Goal: Information Seeking & Learning: Learn about a topic

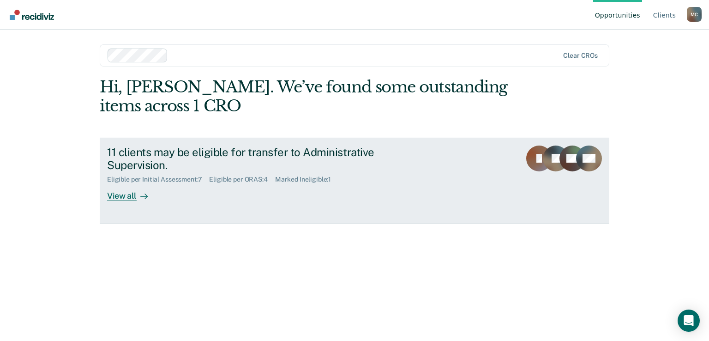
click at [133, 196] on div "View all" at bounding box center [133, 192] width 52 height 18
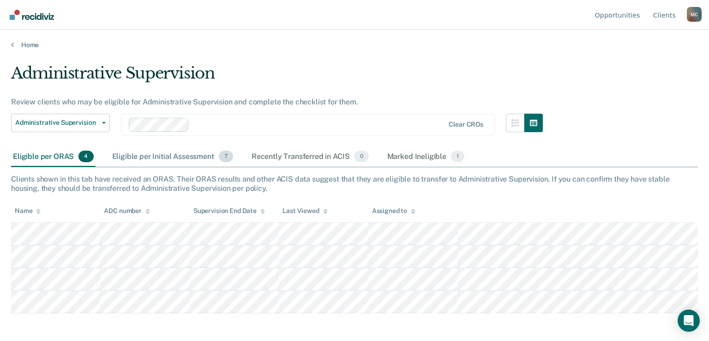
click at [168, 161] on div "Eligible per Initial Assessment 7" at bounding box center [172, 157] width 125 height 20
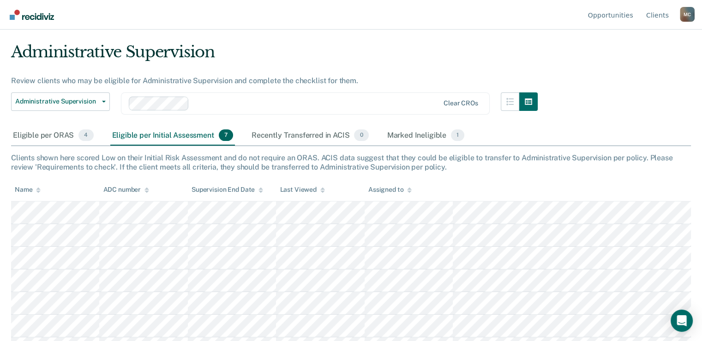
scroll to position [39, 0]
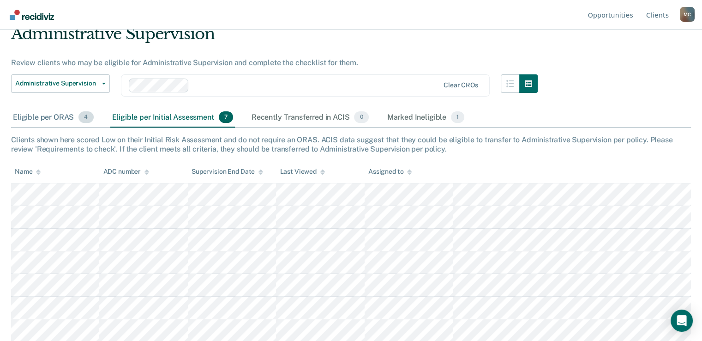
click at [50, 119] on div "Eligible per ORAS 4" at bounding box center [53, 118] width 84 height 20
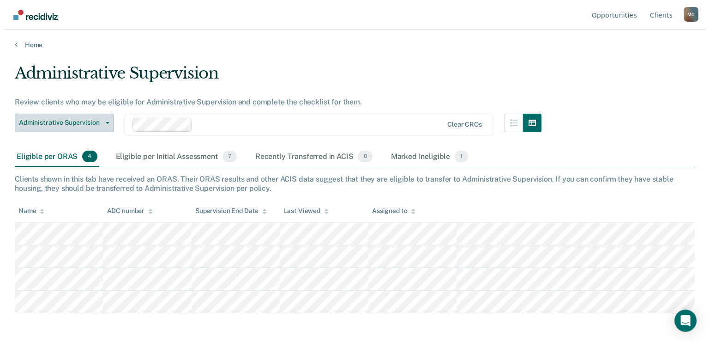
scroll to position [0, 0]
